Goal: Find specific page/section: Find specific page/section

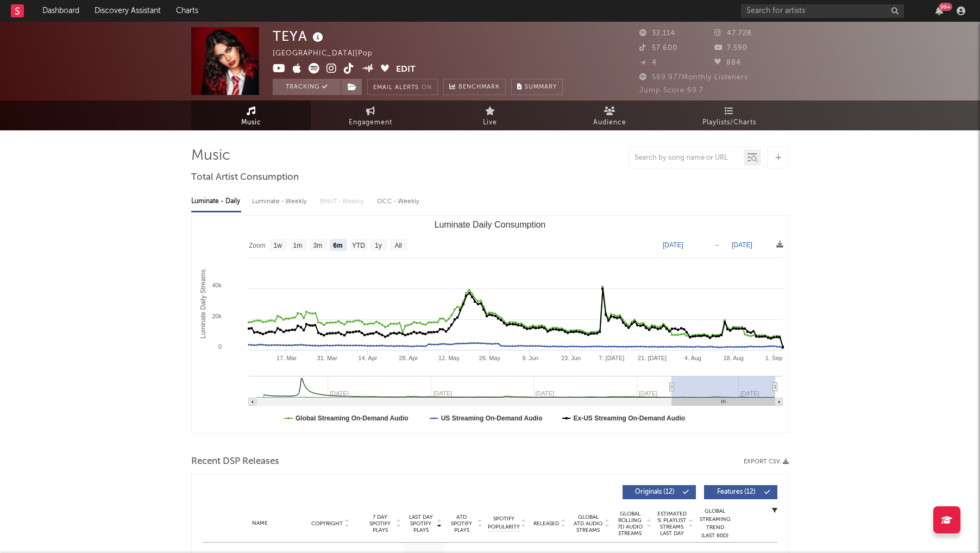
select select "6m"
click at [794, 15] on input "text" at bounding box center [822, 11] width 163 height 14
type input "lyza"
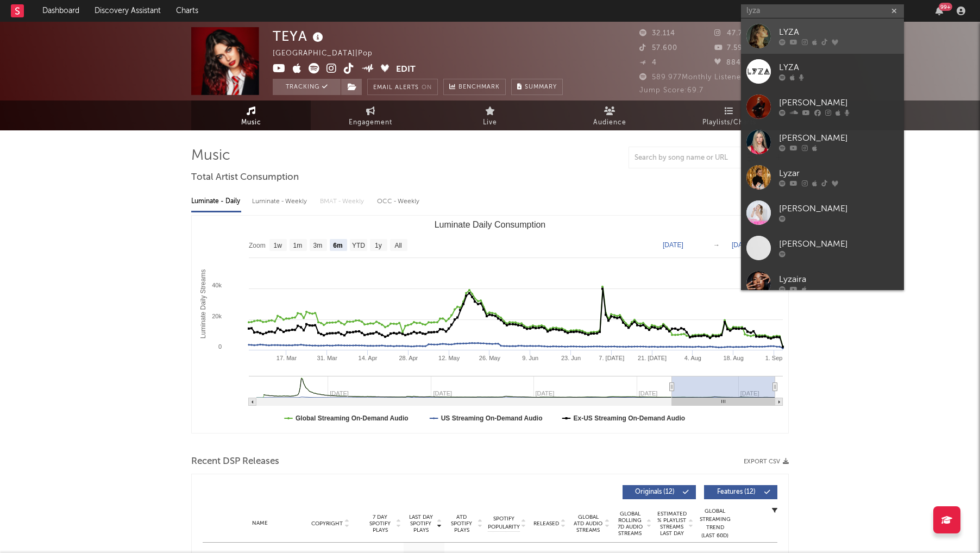
click at [810, 29] on div "LYZA" at bounding box center [839, 32] width 120 height 13
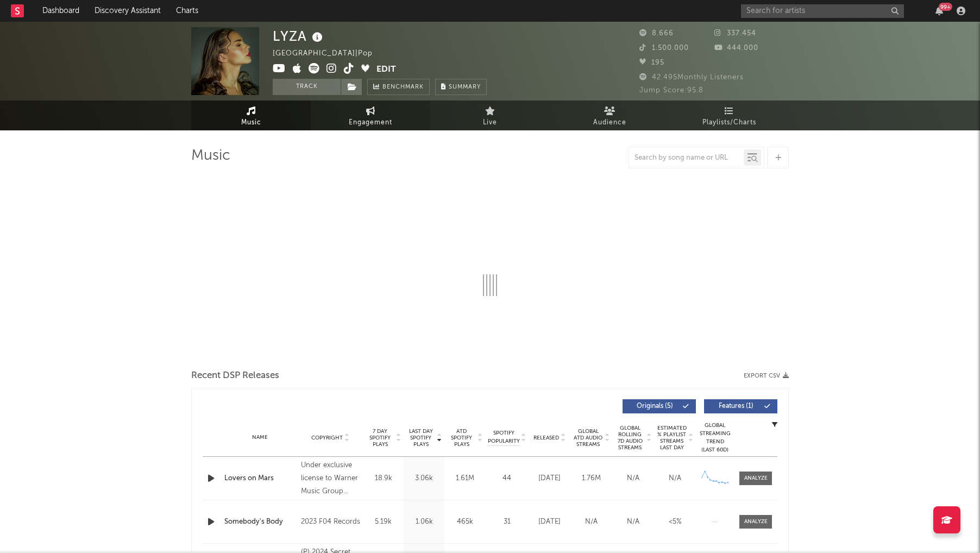
select select "6m"
